Goal: Information Seeking & Learning: Learn about a topic

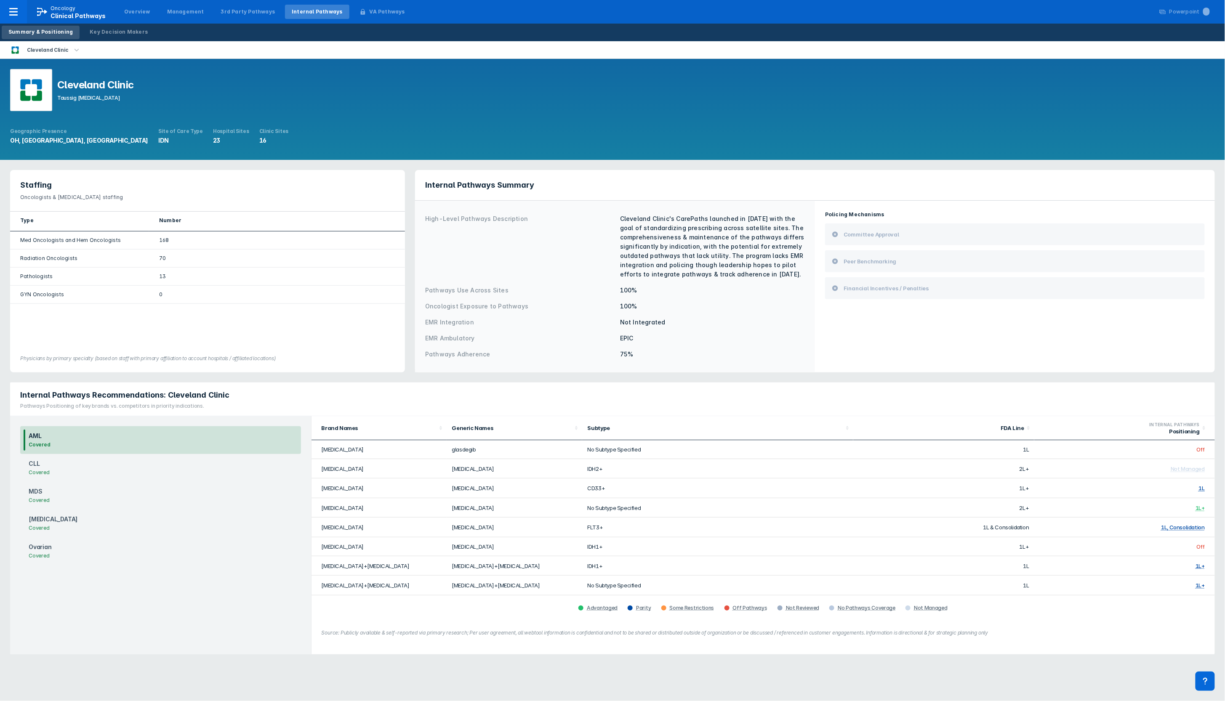
click at [74, 49] on icon "button" at bounding box center [76, 49] width 5 height 3
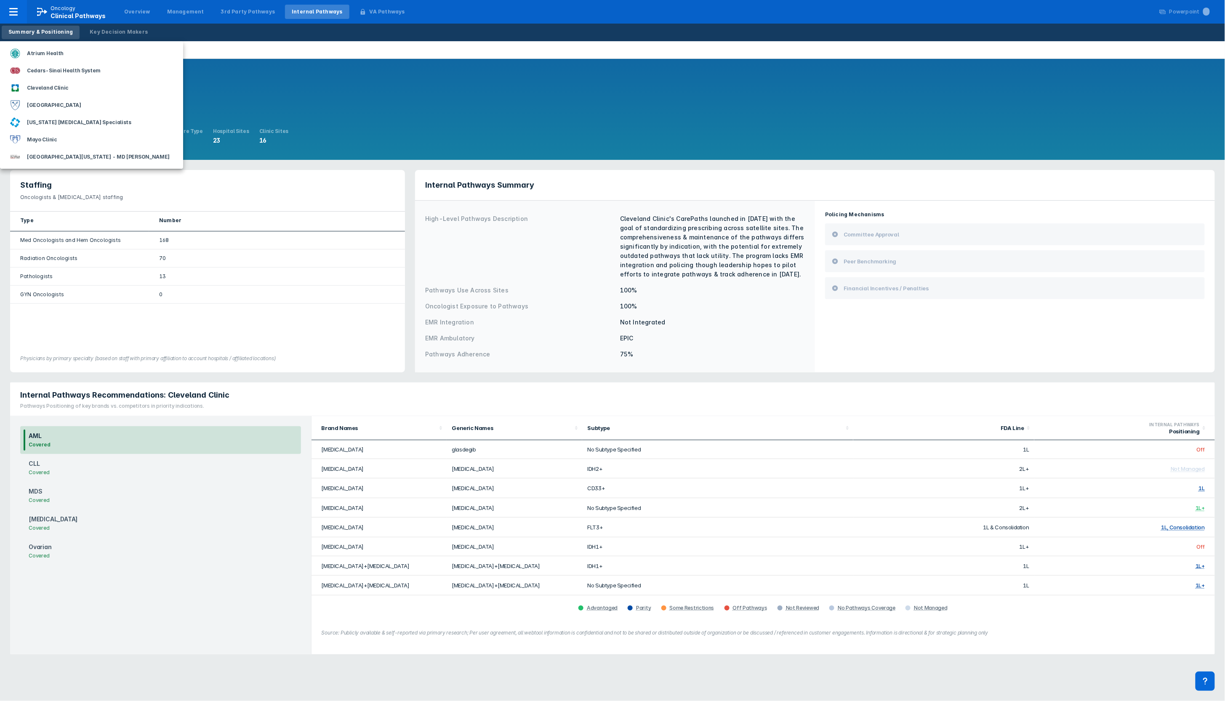
click at [72, 49] on div "Atrium Health" at bounding box center [91, 53] width 183 height 17
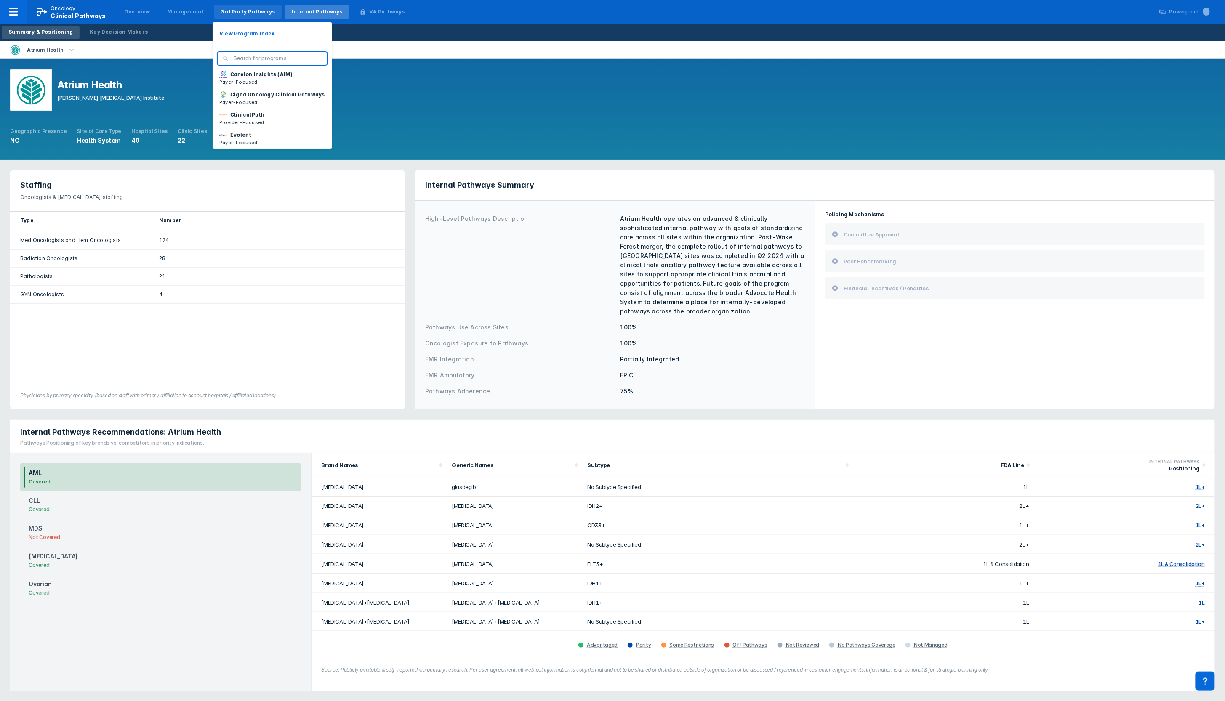
click at [221, 9] on div "3rd Party Pathways" at bounding box center [248, 12] width 54 height 8
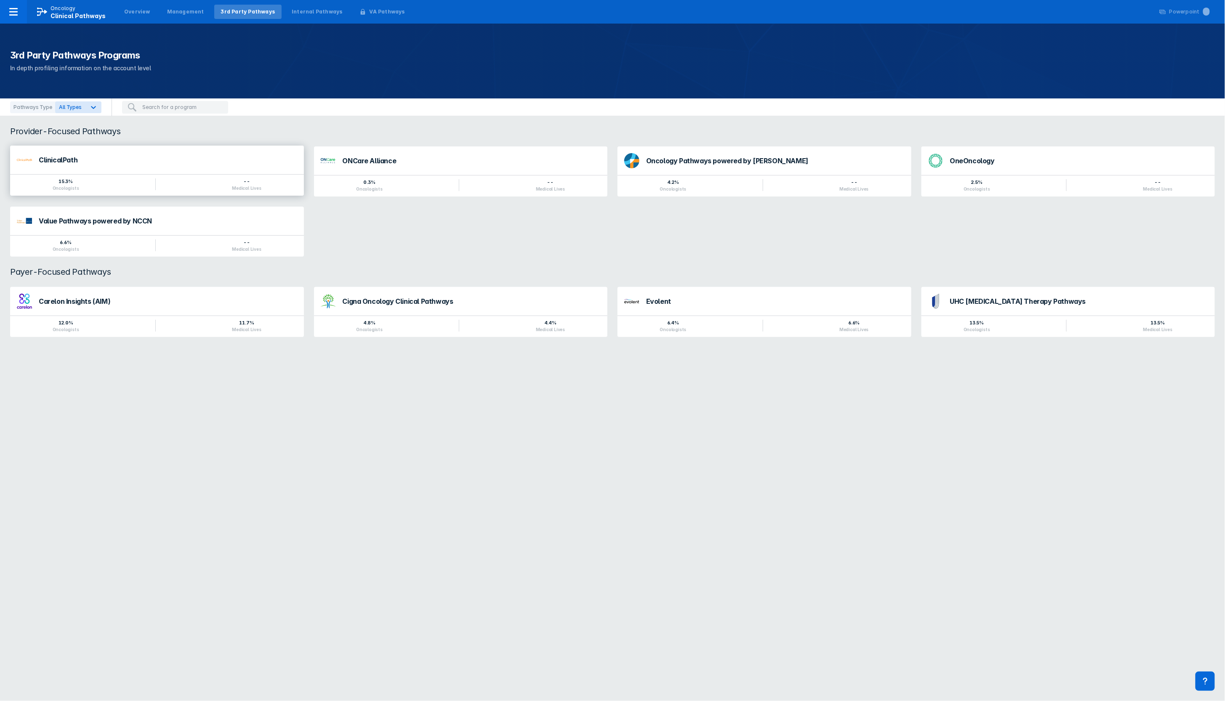
click at [71, 162] on div "ClinicalPath" at bounding box center [168, 160] width 258 height 7
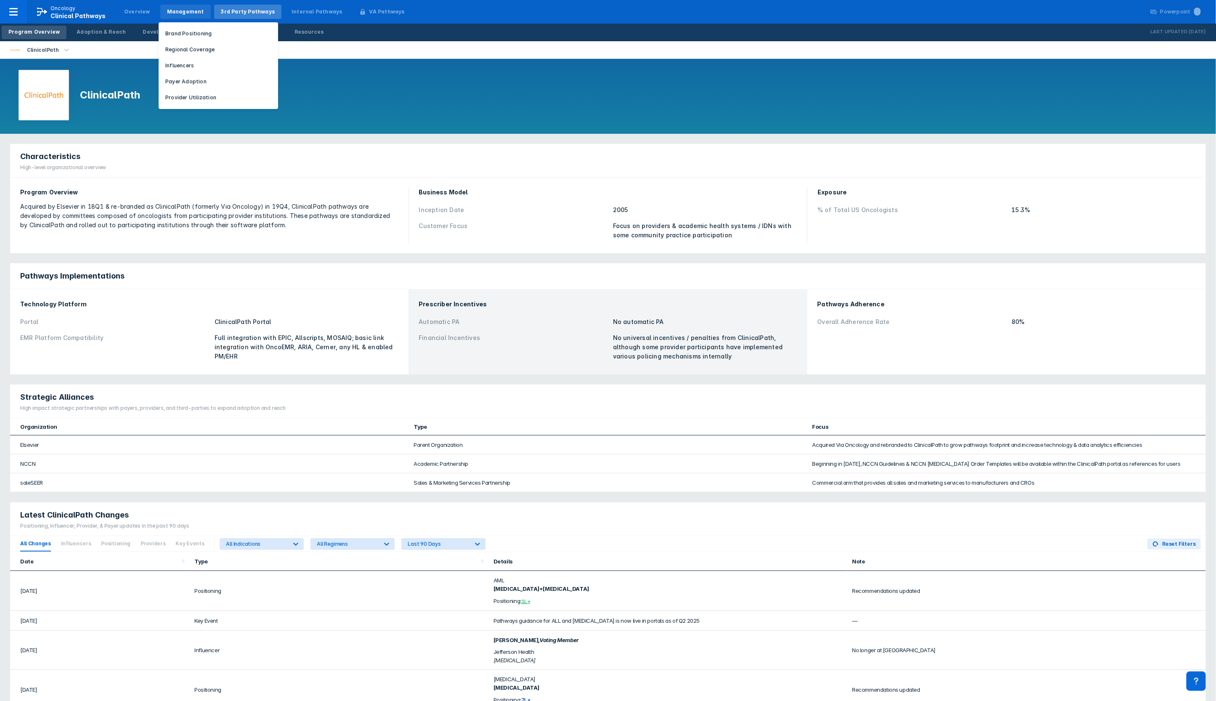
click at [182, 7] on div "Management" at bounding box center [185, 12] width 51 height 14
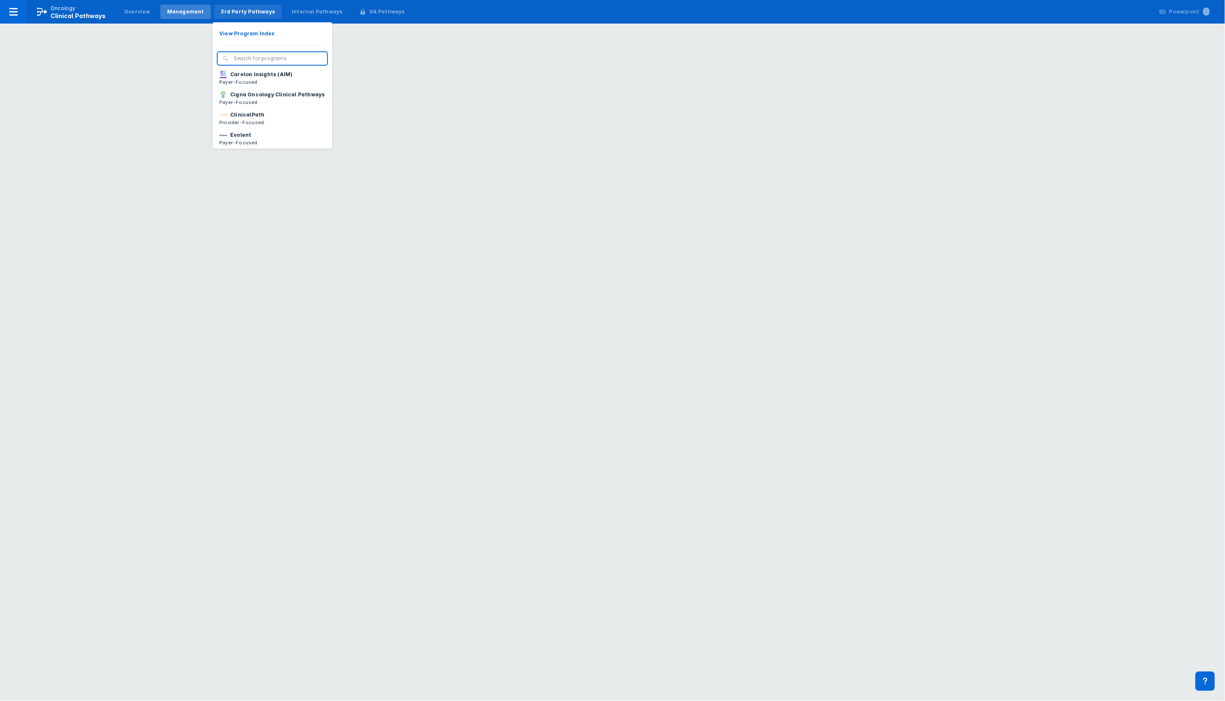
click at [233, 9] on div "3rd Party Pathways" at bounding box center [248, 12] width 54 height 8
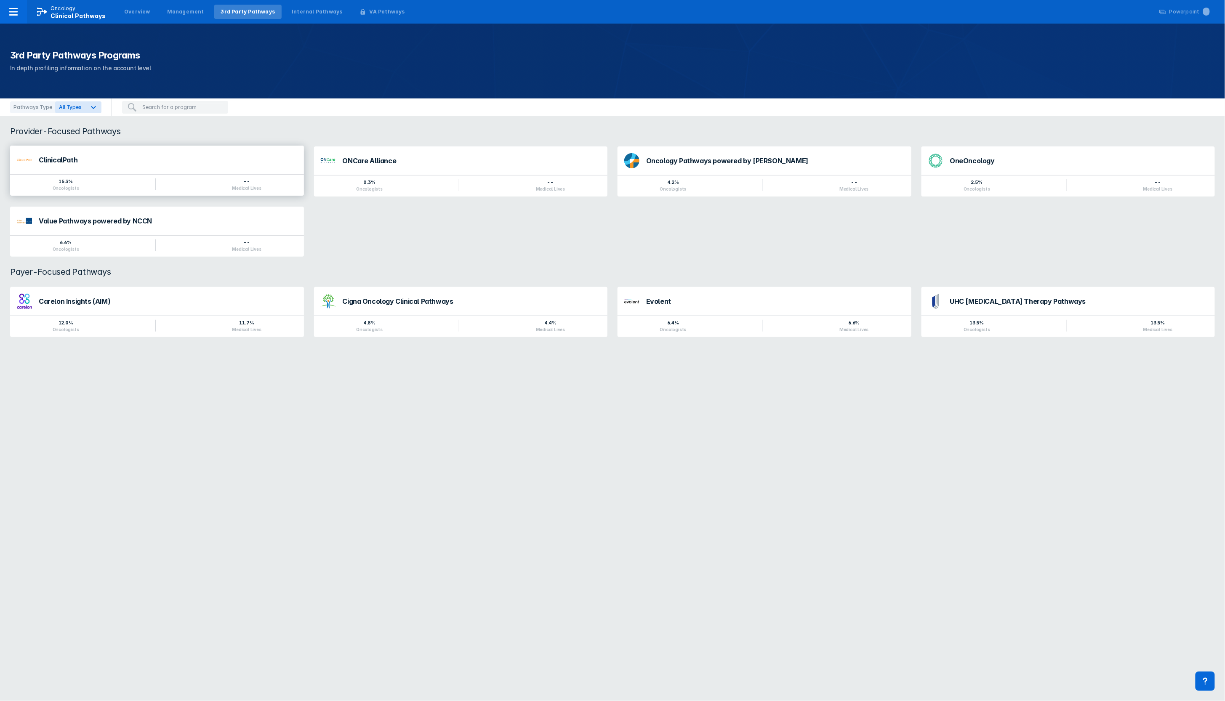
click at [51, 171] on div "ClinicalPath" at bounding box center [157, 160] width 294 height 29
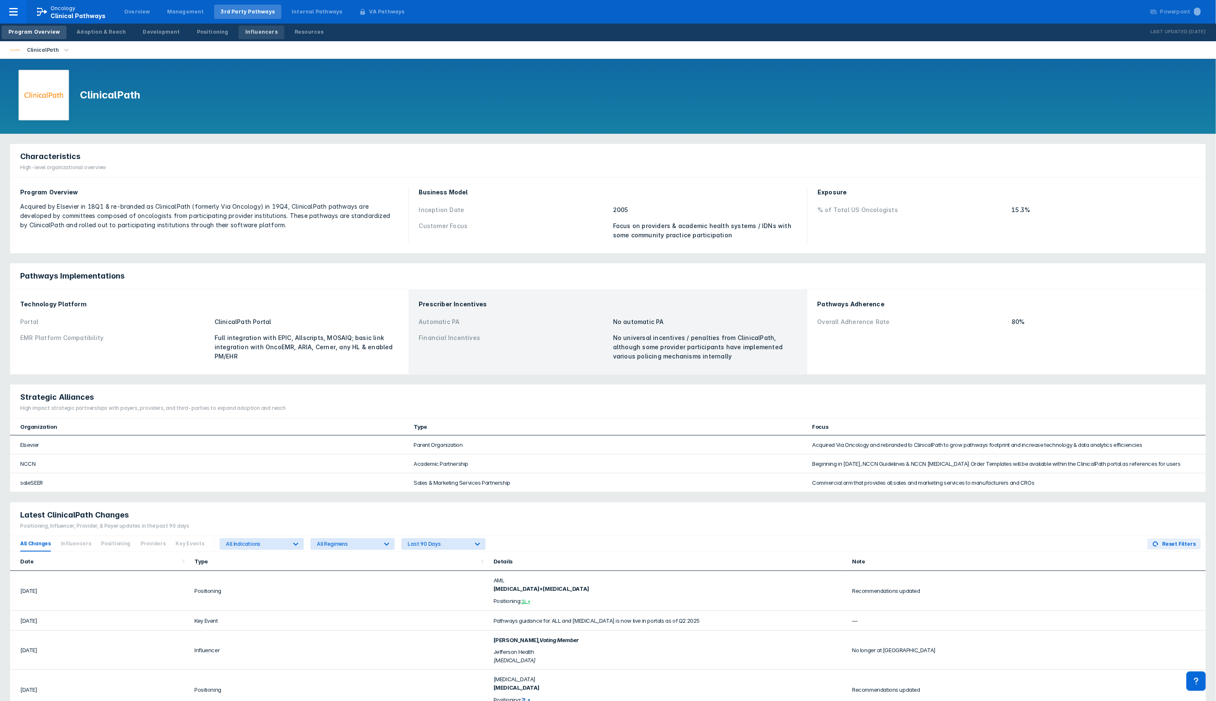
click at [246, 29] on div "Influencers" at bounding box center [261, 32] width 32 height 8
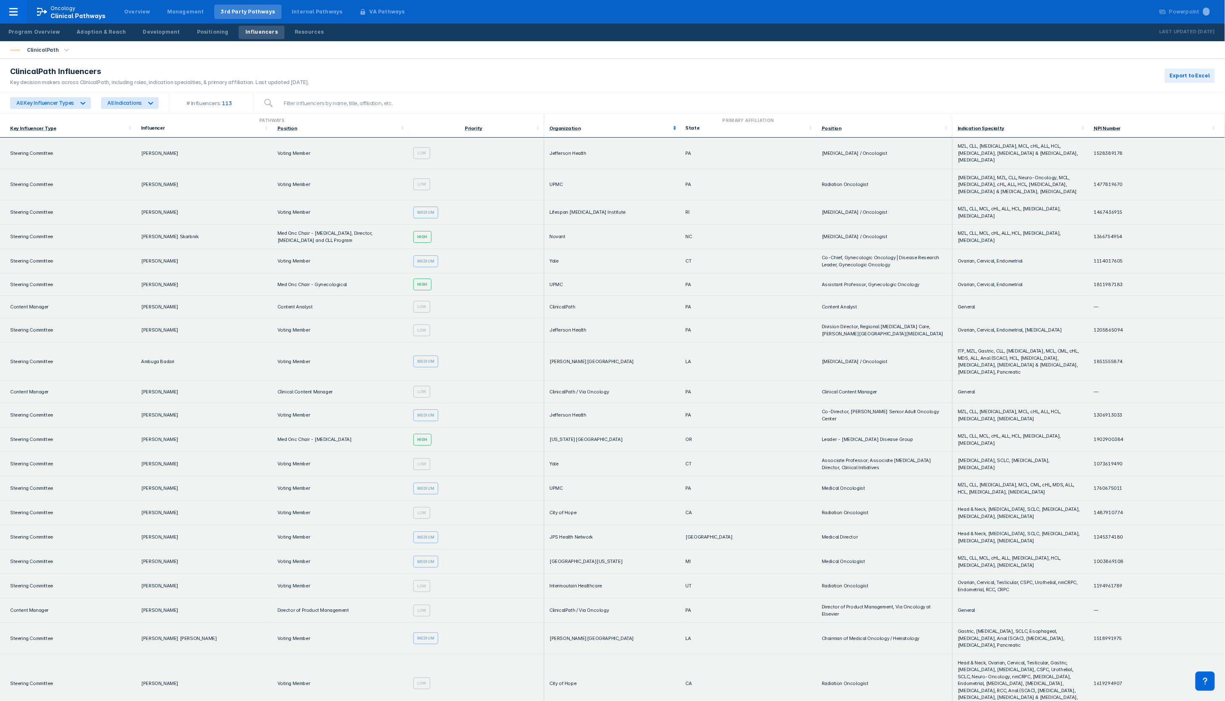
click at [673, 128] on polygon at bounding box center [674, 129] width 3 height 2
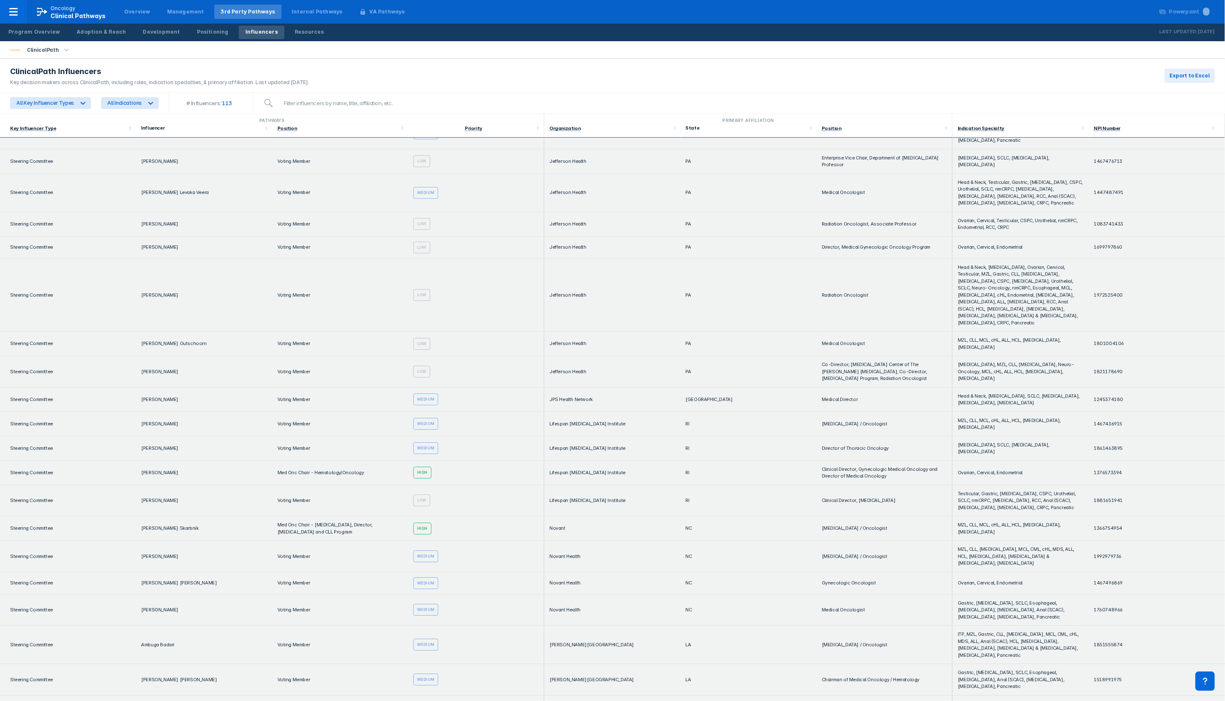
scroll to position [1288, 0]
